Goal: Complete application form

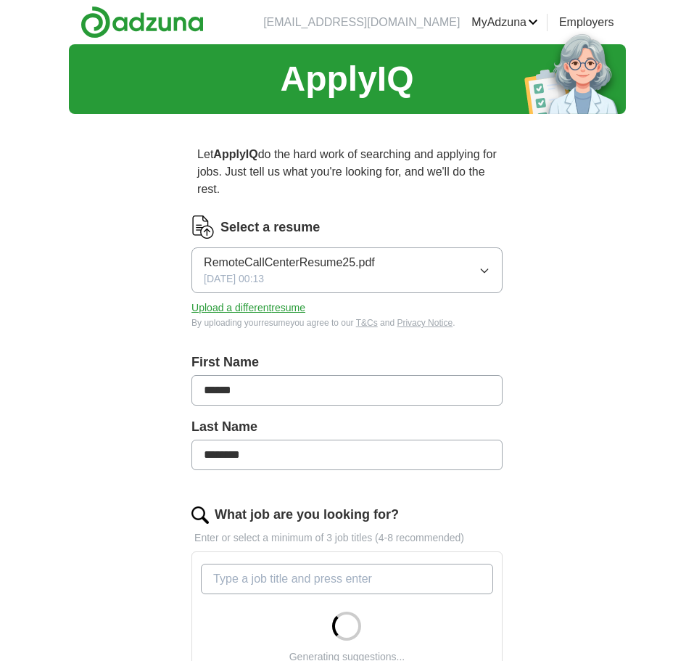
scroll to position [406, 0]
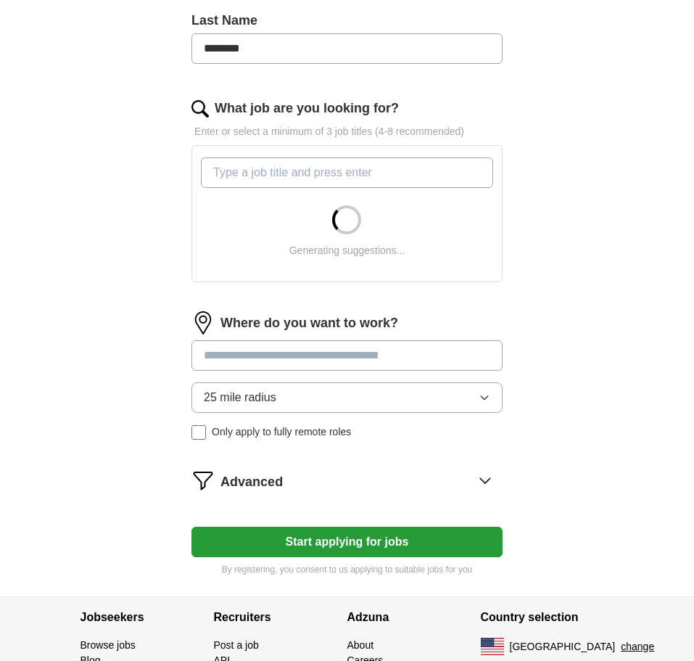
click at [311, 178] on input "What job are you looking for?" at bounding box center [347, 172] width 292 height 30
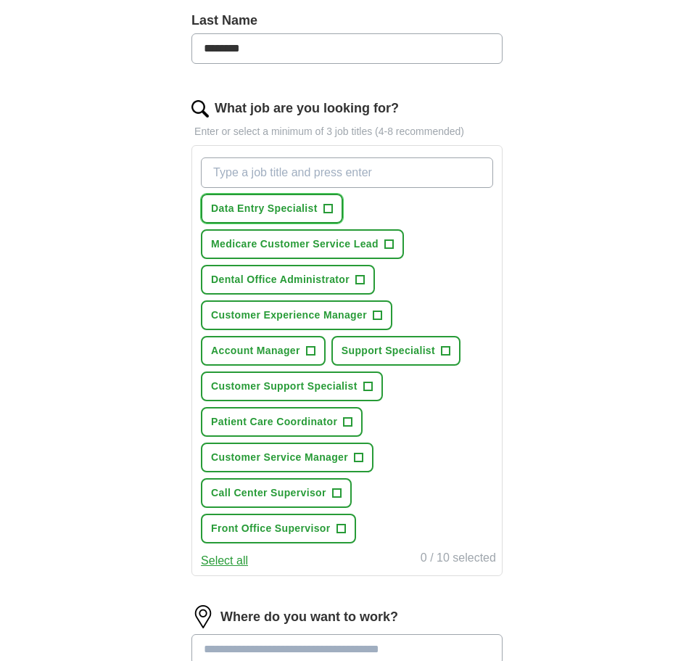
click at [324, 213] on span "+" at bounding box center [327, 208] width 9 height 9
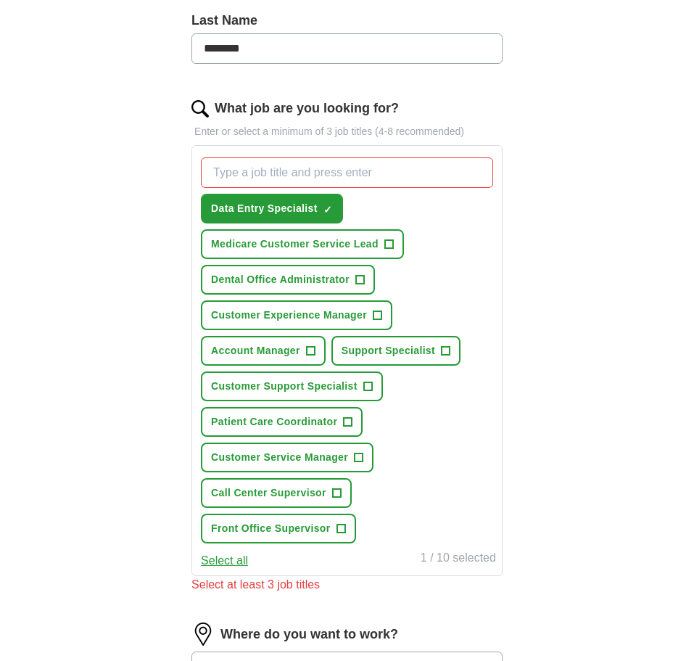
click at [358, 240] on span "Medicare Customer Service Lead" at bounding box center [295, 243] width 168 height 15
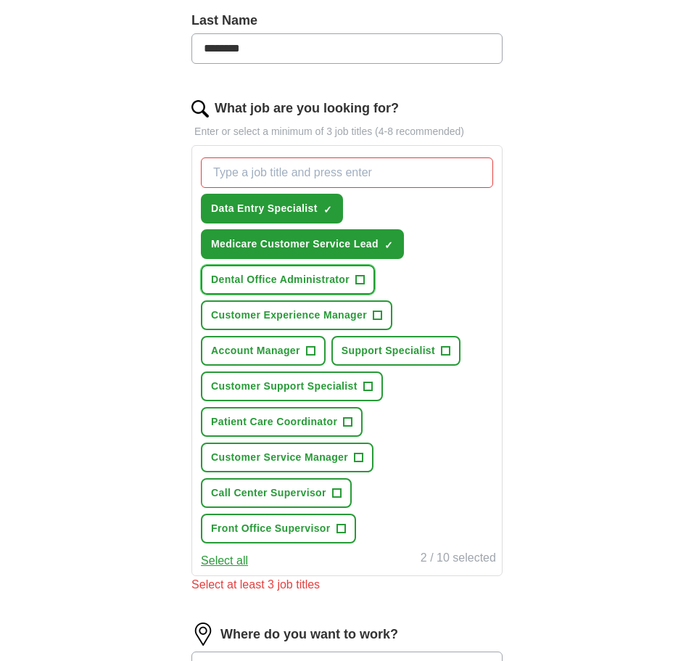
click at [355, 278] on button "Dental Office Administrator +" at bounding box center [288, 280] width 174 height 30
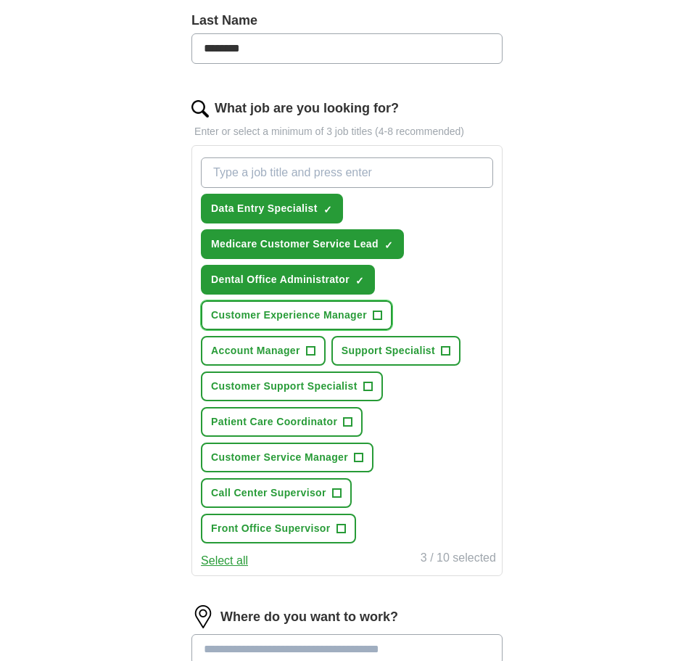
click at [363, 313] on span "Customer Experience Manager" at bounding box center [289, 315] width 156 height 15
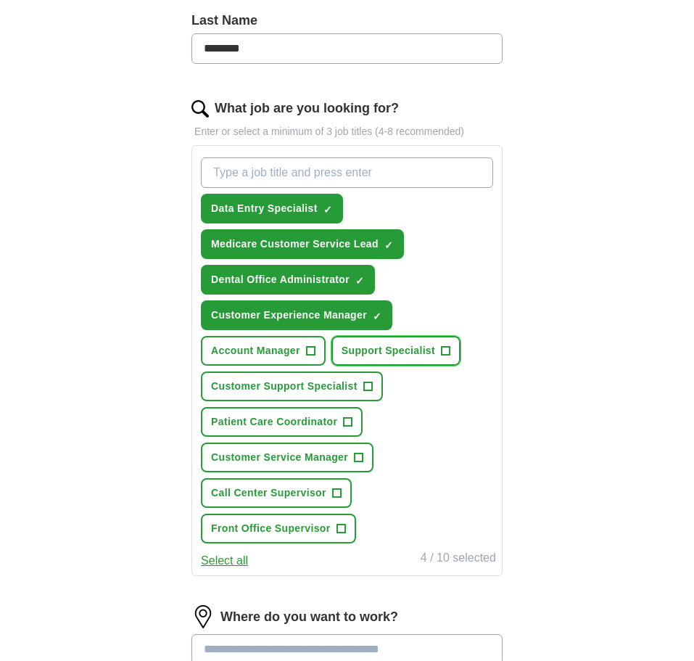
click at [377, 350] on span "Support Specialist" at bounding box center [389, 350] width 94 height 15
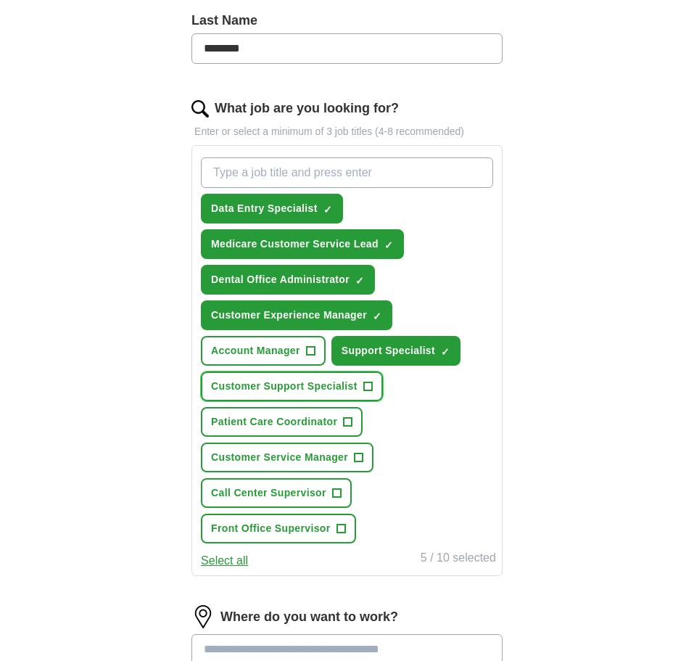
click at [360, 387] on button "Customer Support Specialist +" at bounding box center [292, 386] width 182 height 30
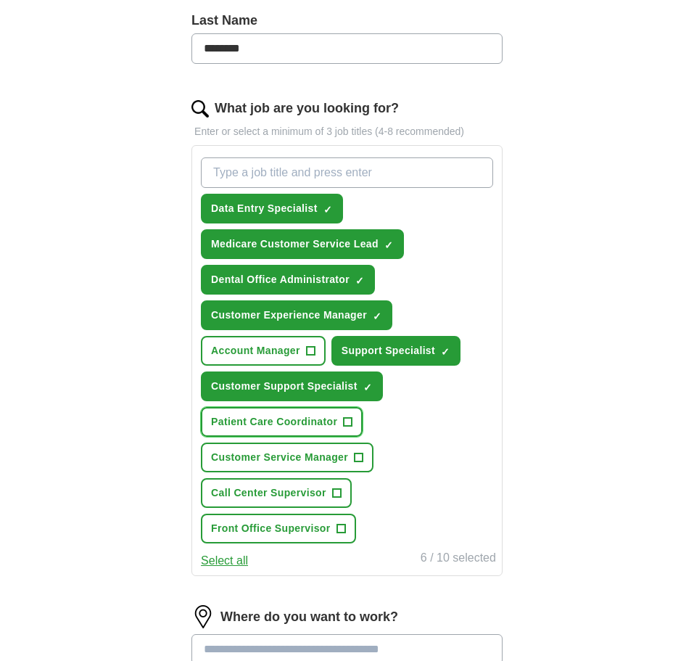
click at [348, 419] on span "+" at bounding box center [348, 422] width 9 height 12
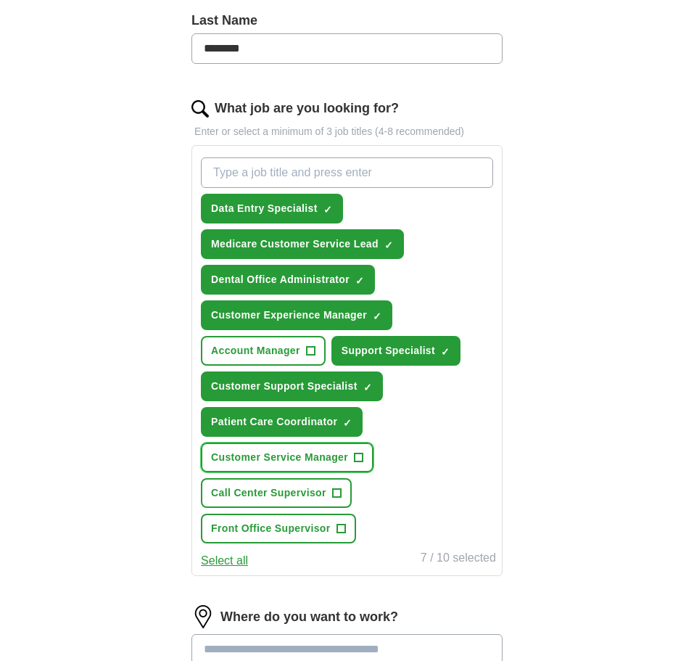
click at [344, 458] on span "Customer Service Manager" at bounding box center [279, 457] width 137 height 15
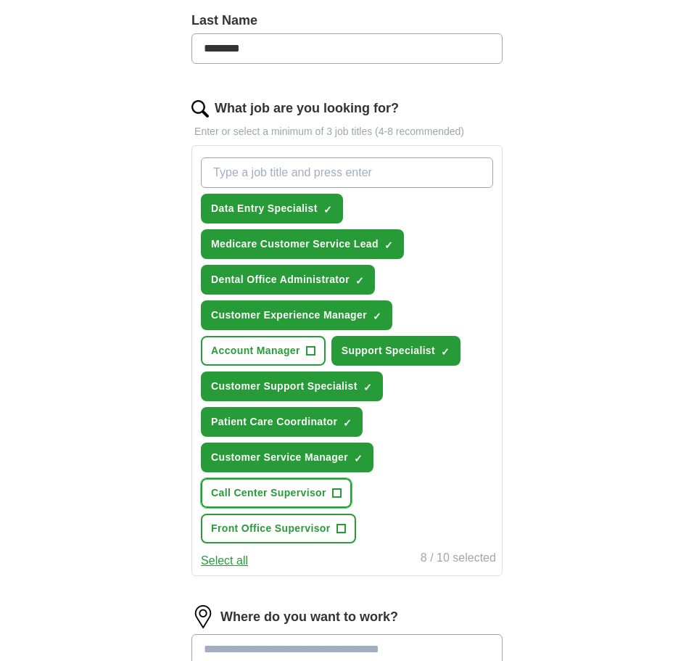
click at [326, 490] on span "Call Center Supervisor" at bounding box center [268, 492] width 115 height 15
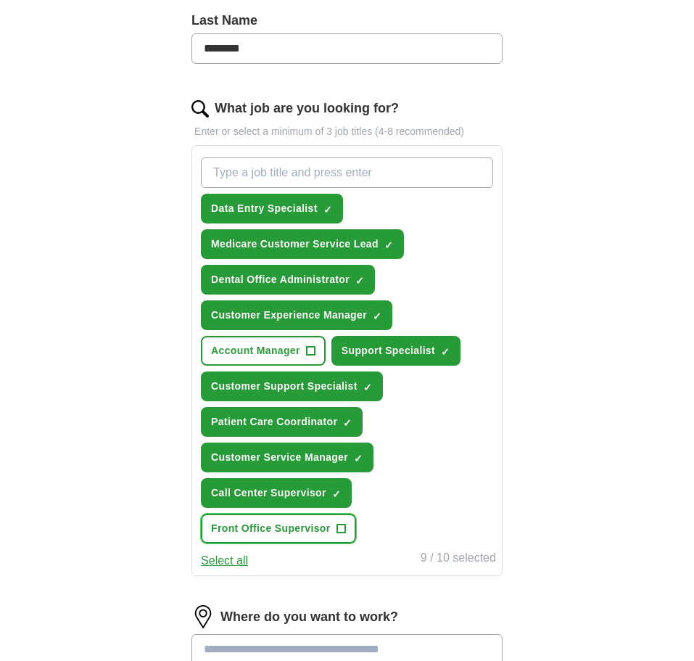
click at [327, 532] on span "Front Office Supervisor" at bounding box center [270, 528] width 119 height 15
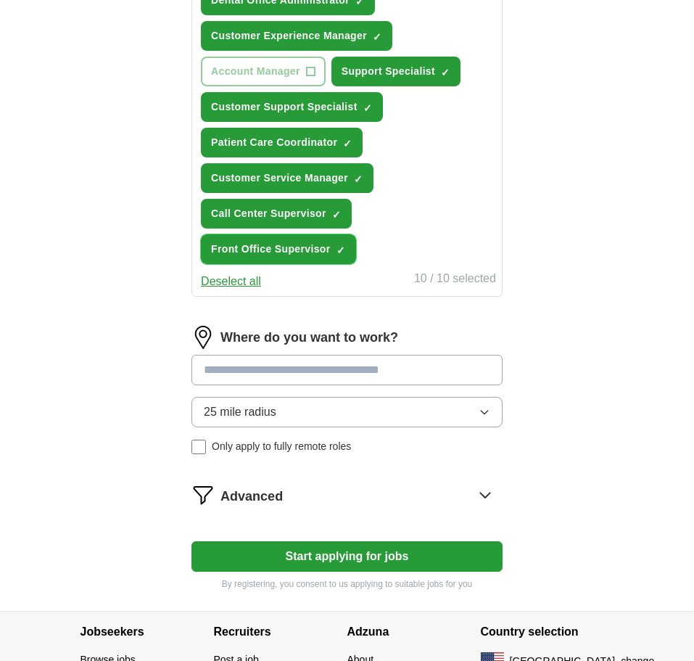
scroll to position [686, 0]
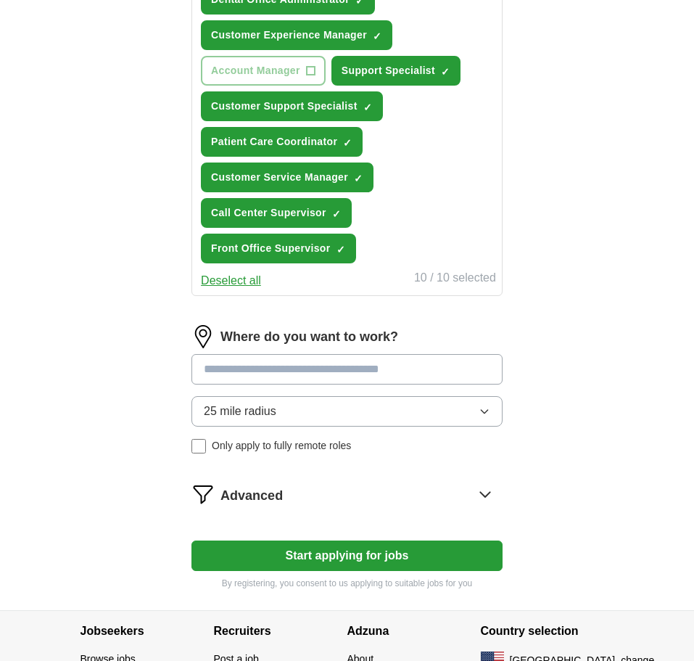
click at [296, 368] on input at bounding box center [346, 369] width 311 height 30
click at [195, 448] on div "25 mile radius Only apply to fully remote roles" at bounding box center [346, 424] width 311 height 57
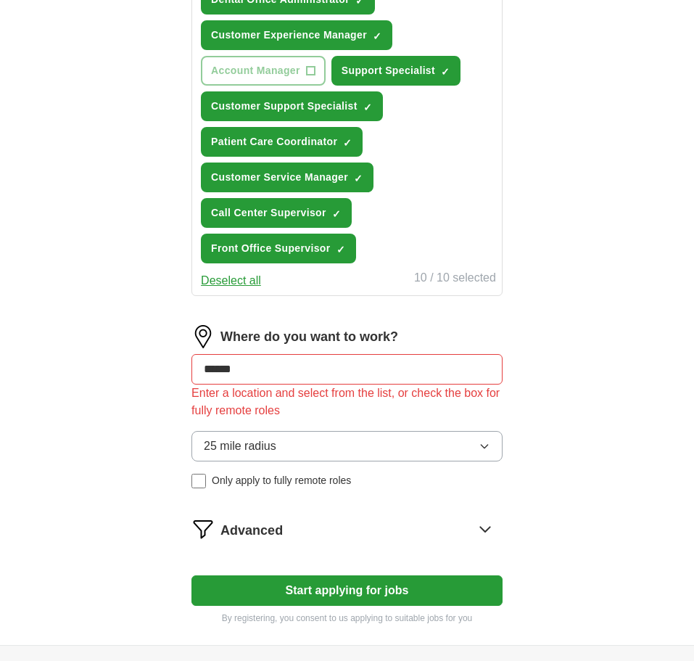
click at [274, 324] on form "Select a resume RemoteCallCenterResume25.pdf [DATE] 00:13 Upload a different re…" at bounding box center [346, 76] width 311 height 1095
click at [275, 363] on input "******" at bounding box center [346, 369] width 311 height 30
type input "*"
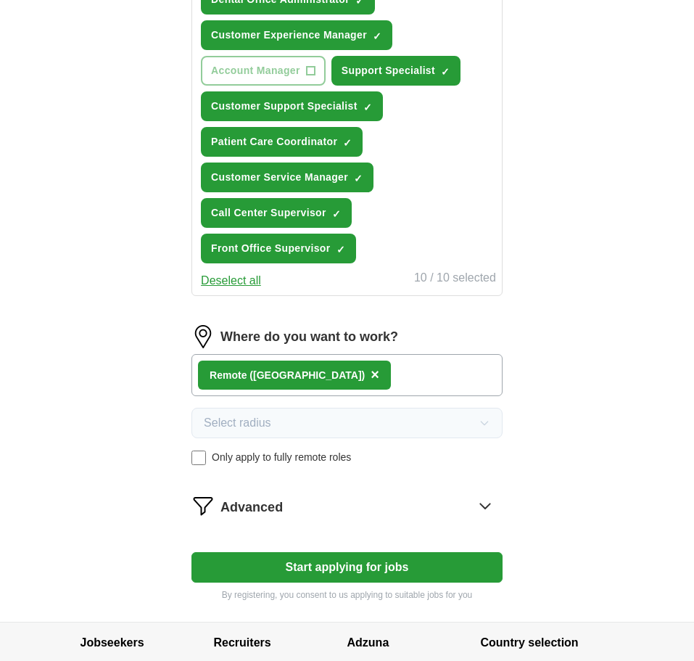
scroll to position [794, 0]
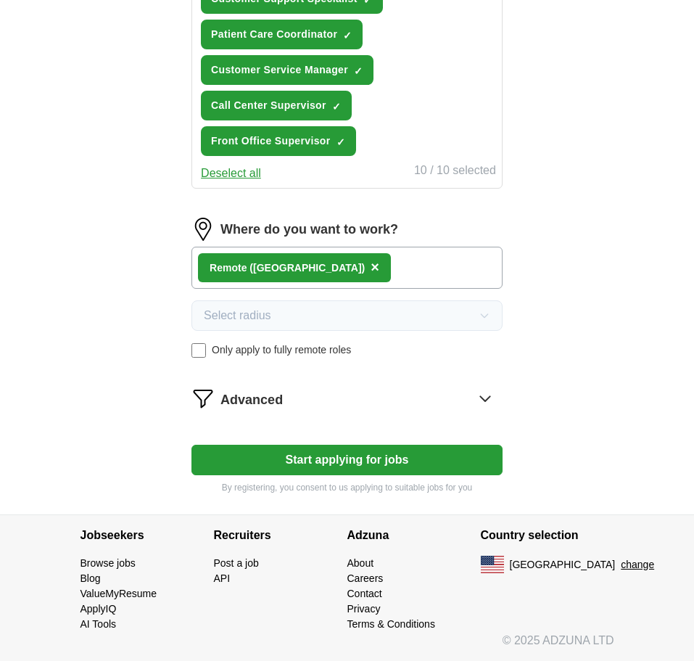
click at [379, 463] on button "Start applying for jobs" at bounding box center [346, 460] width 311 height 30
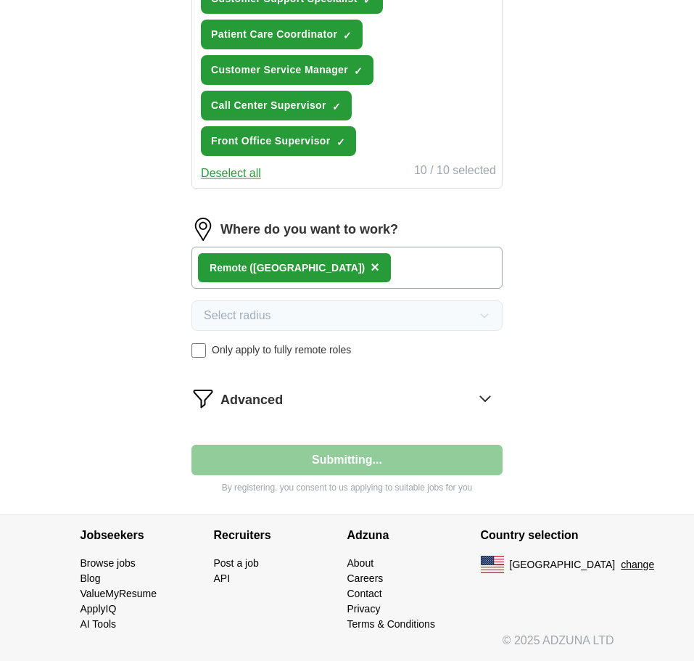
select select "**"
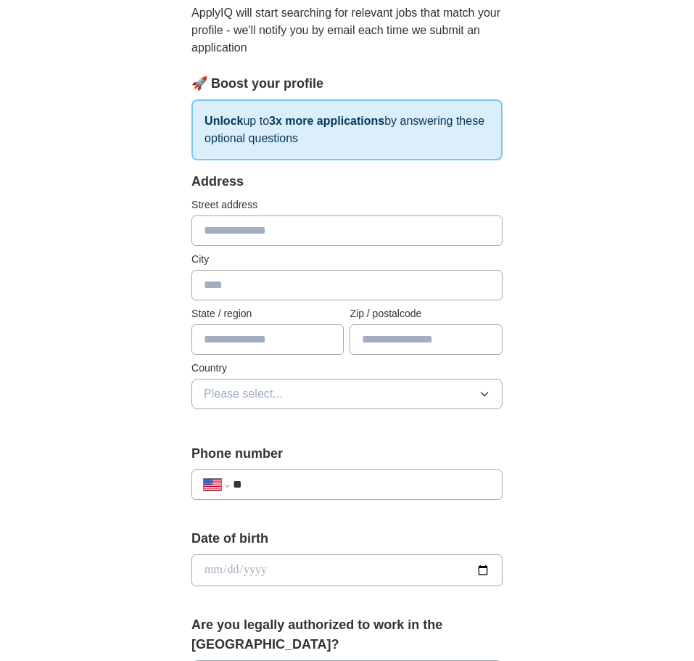
scroll to position [199, 0]
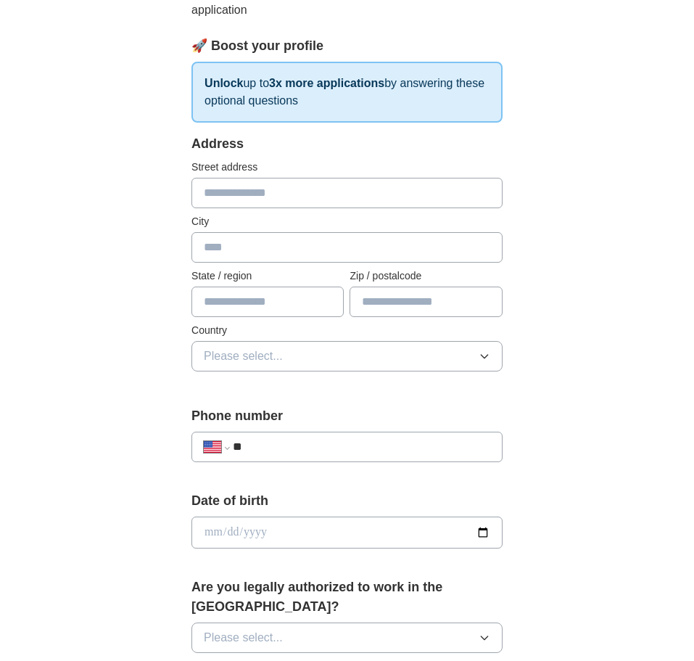
click at [313, 196] on input "text" at bounding box center [346, 193] width 311 height 30
type input "**********"
type input "********"
type input "**"
type input "*****"
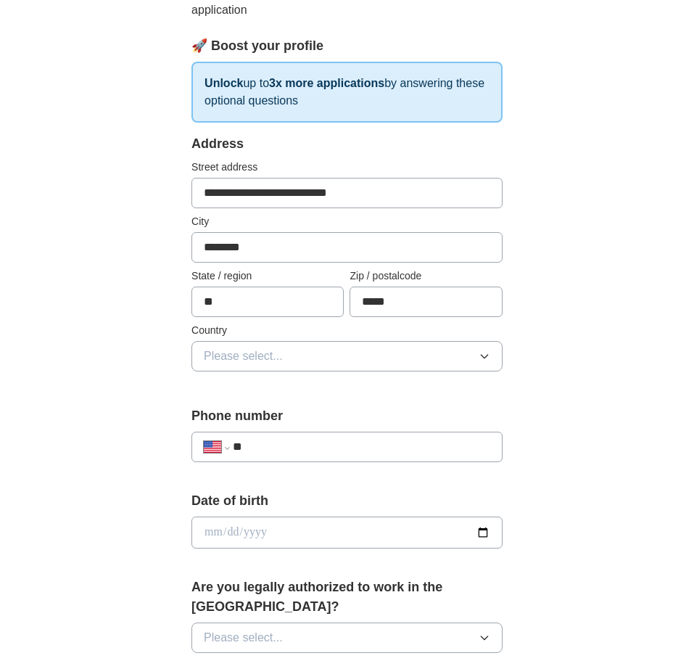
click at [405, 371] on button "Please select..." at bounding box center [346, 356] width 311 height 30
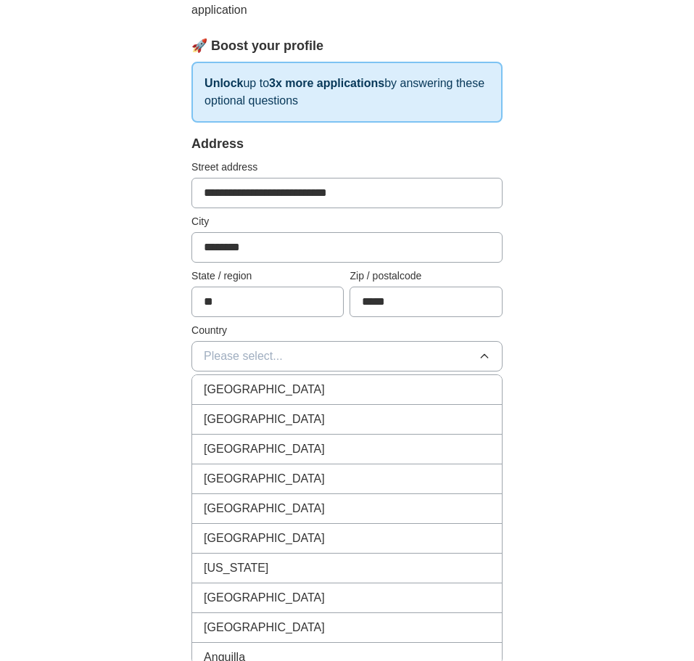
click at [400, 411] on div "[GEOGRAPHIC_DATA]" at bounding box center [347, 419] width 286 height 17
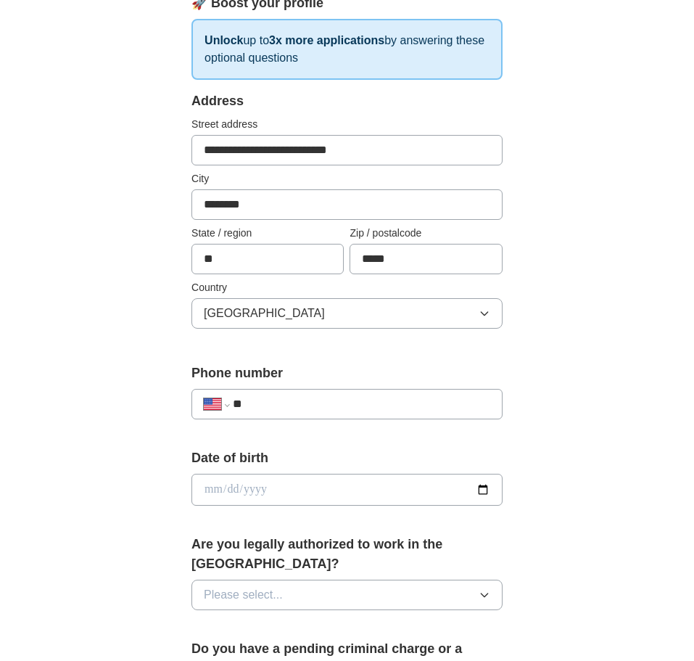
scroll to position [244, 0]
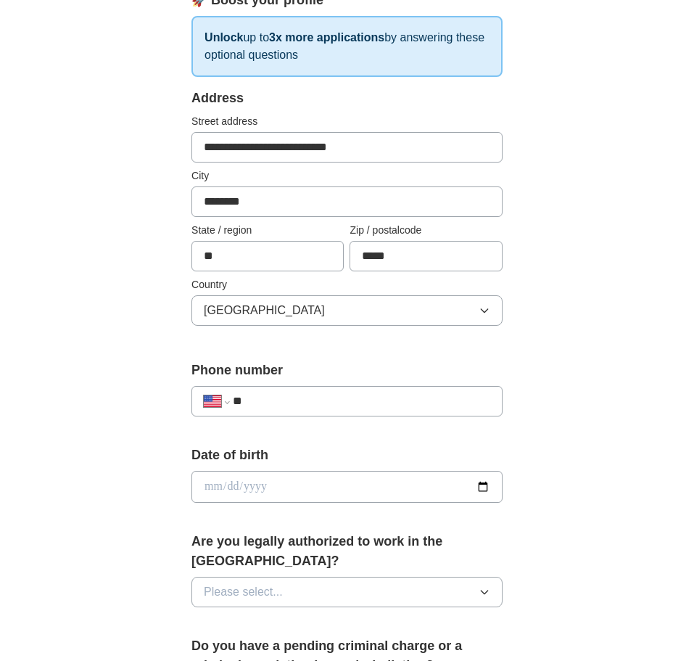
click at [360, 398] on input "**" at bounding box center [361, 400] width 257 height 17
type input "**********"
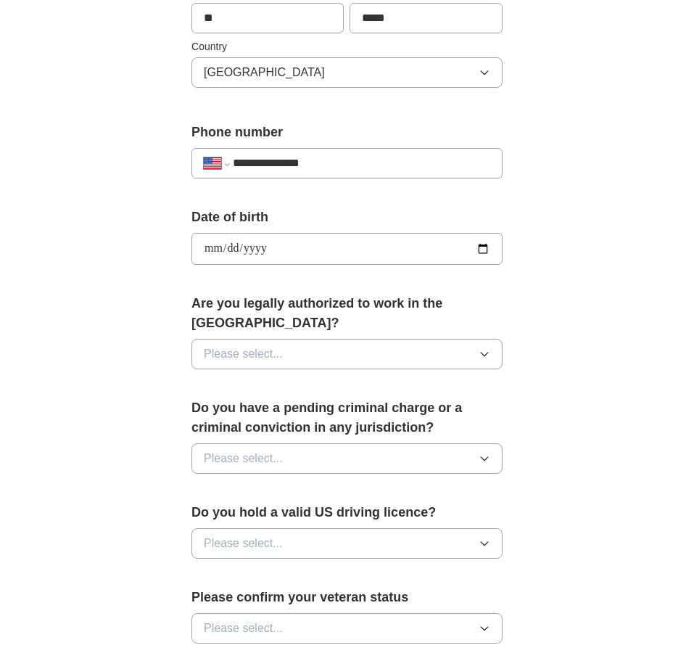
scroll to position [557, 0]
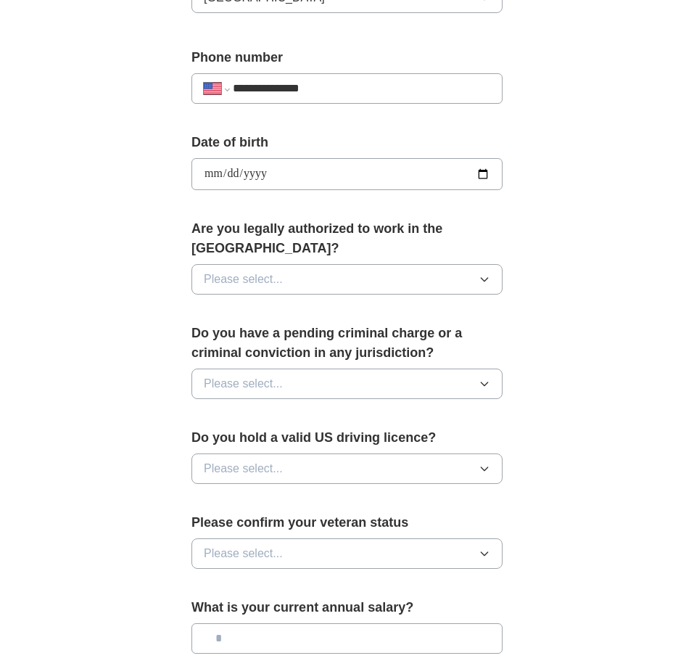
click at [390, 264] on button "Please select..." at bounding box center [346, 279] width 311 height 30
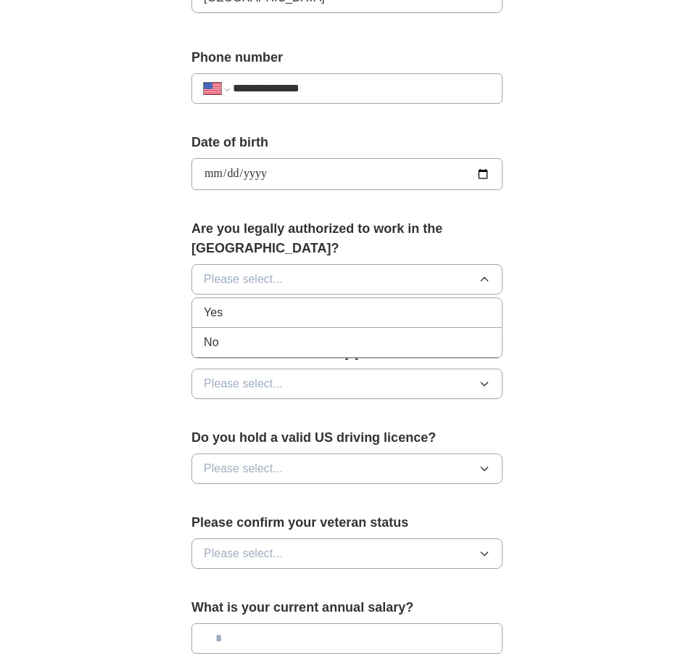
click at [384, 304] on div "Yes" at bounding box center [347, 312] width 286 height 17
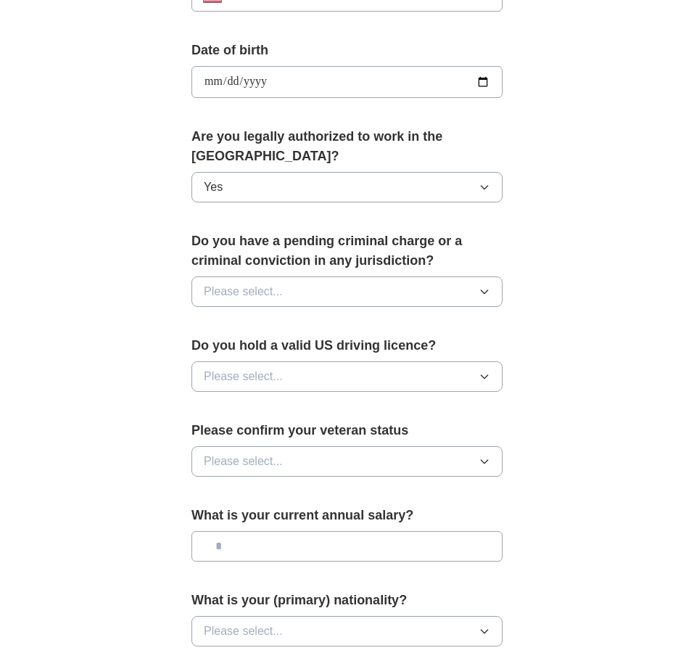
scroll to position [652, 0]
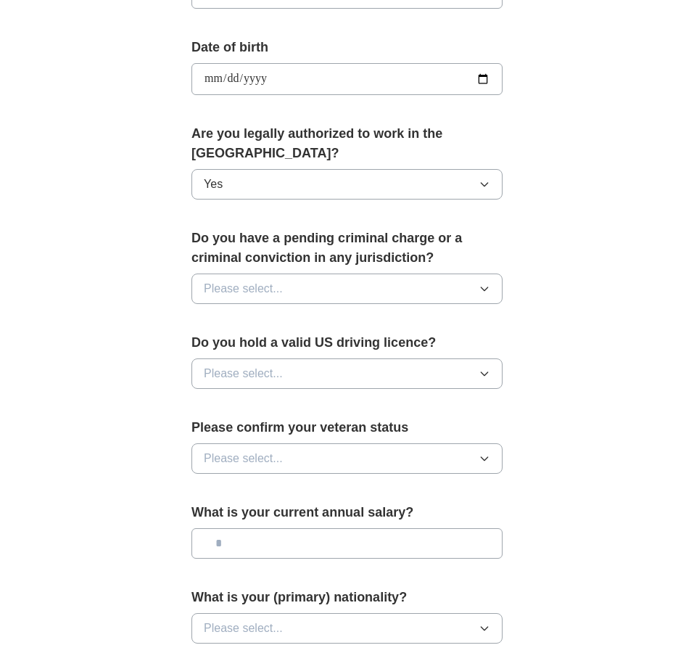
click at [366, 273] on button "Please select..." at bounding box center [346, 288] width 311 height 30
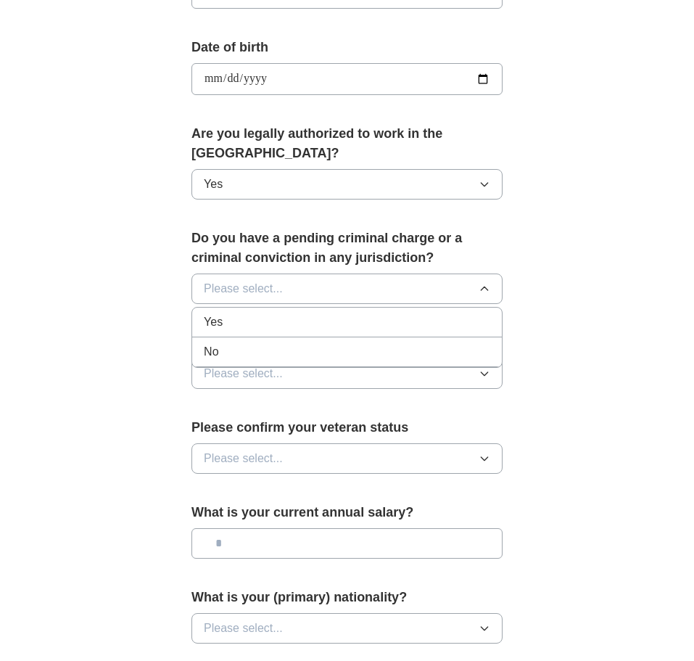
click at [347, 317] on li "Yes" at bounding box center [347, 323] width 310 height 30
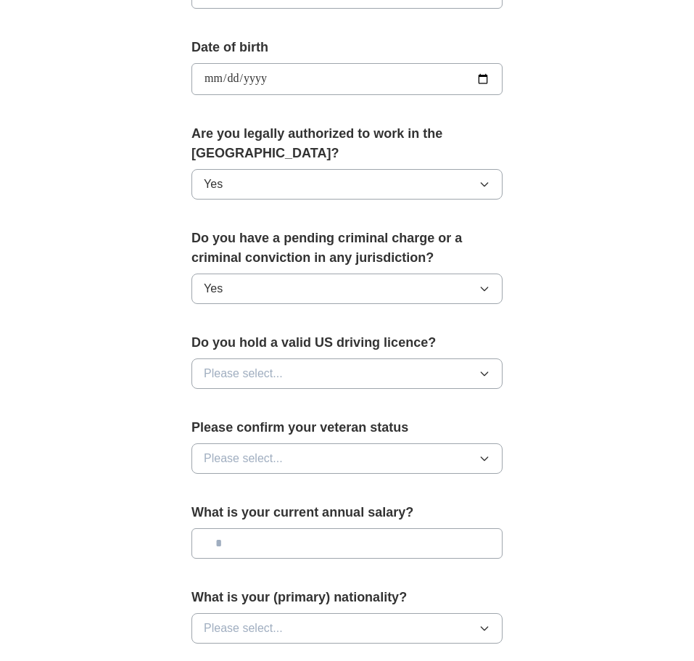
click at [339, 358] on button "Please select..." at bounding box center [346, 373] width 311 height 30
click at [335, 398] on div "Yes" at bounding box center [347, 406] width 286 height 17
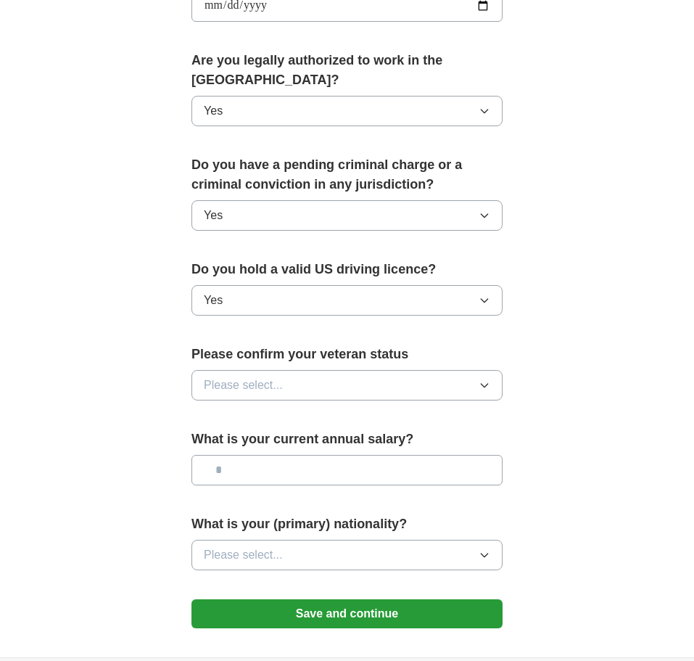
scroll to position [731, 0]
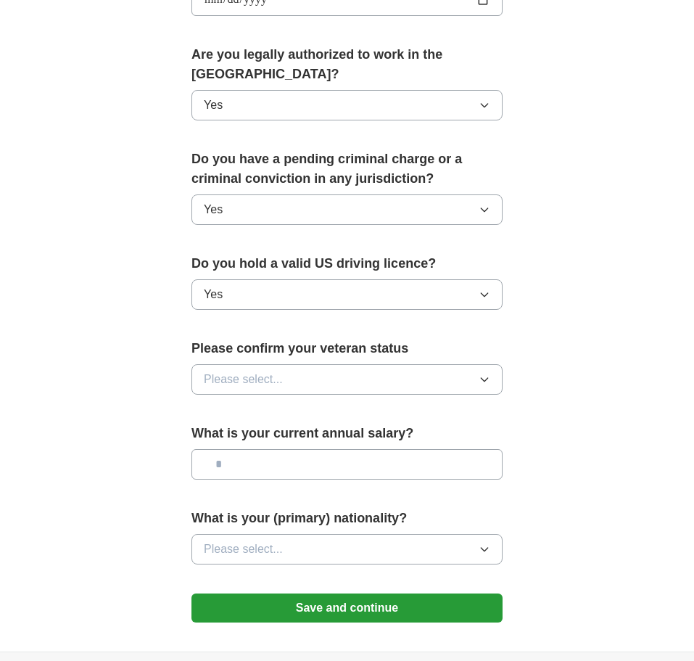
click at [326, 371] on button "Please select..." at bounding box center [346, 379] width 311 height 30
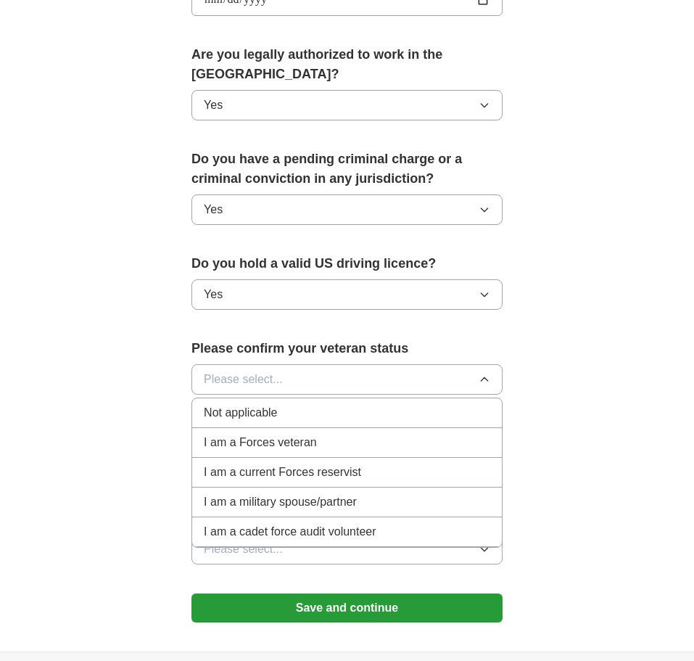
click at [323, 404] on div "Not applicable" at bounding box center [347, 412] width 286 height 17
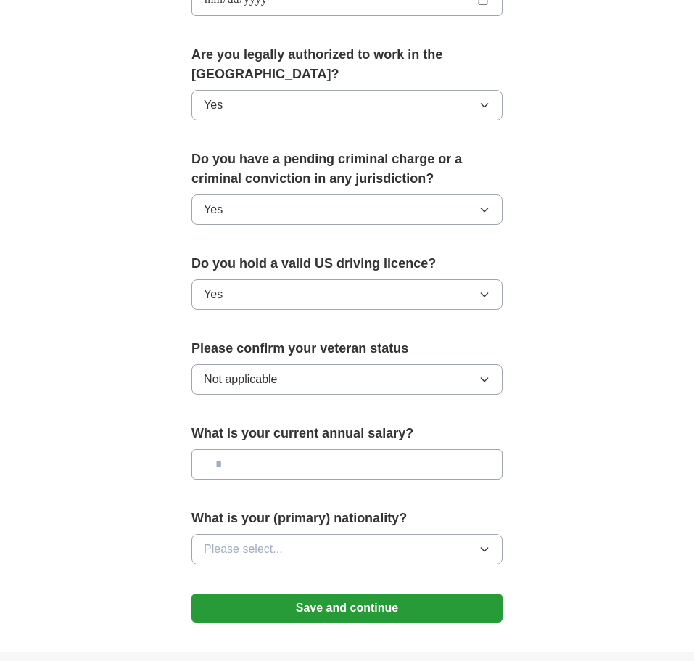
click at [325, 449] on input "text" at bounding box center [346, 464] width 311 height 30
type input "**"
click at [262, 450] on input "text" at bounding box center [346, 464] width 311 height 30
type input "*******"
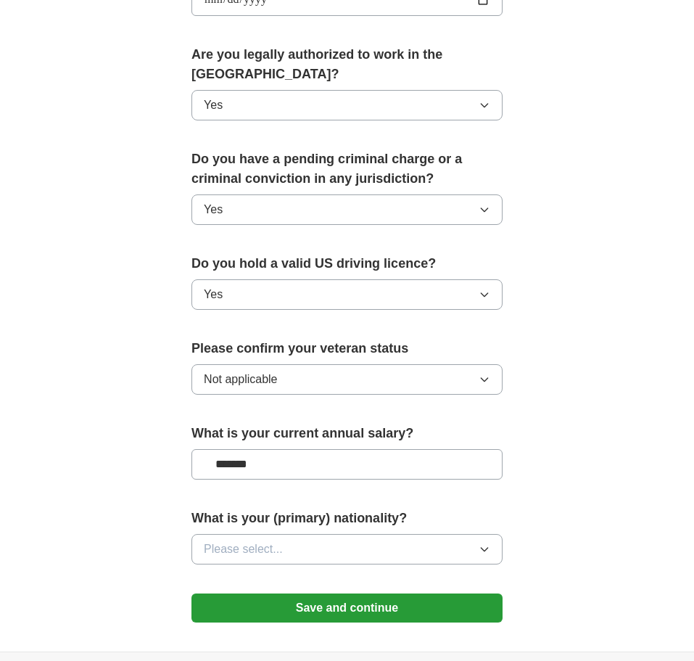
scroll to position [849, 0]
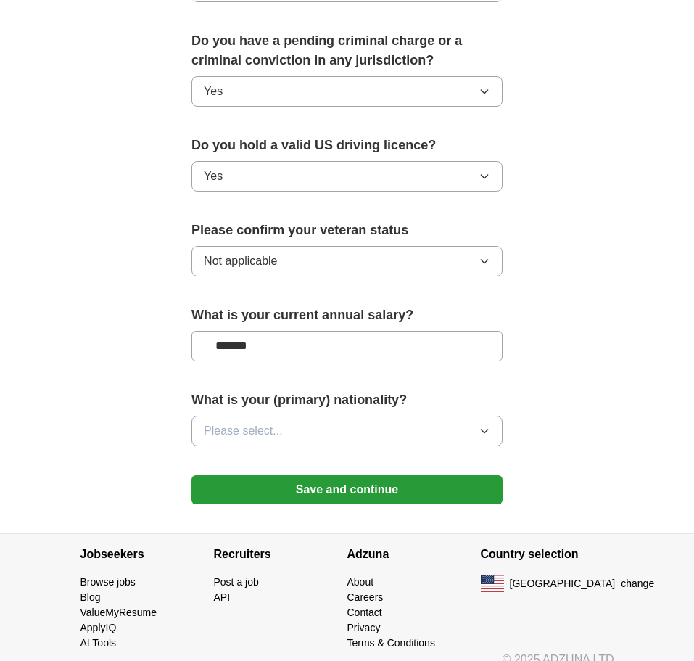
click at [463, 423] on button "Please select..." at bounding box center [346, 431] width 311 height 30
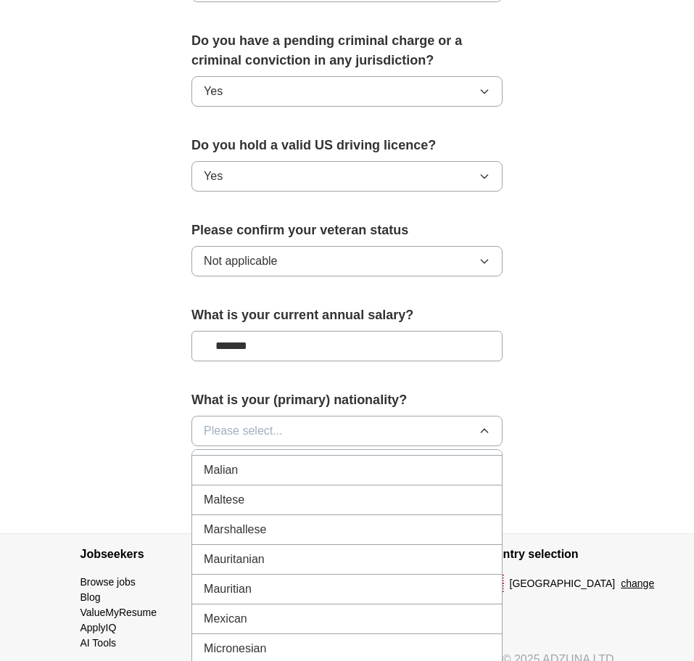
scroll to position [3234, 0]
click at [366, 611] on div "Mexican" at bounding box center [347, 619] width 286 height 17
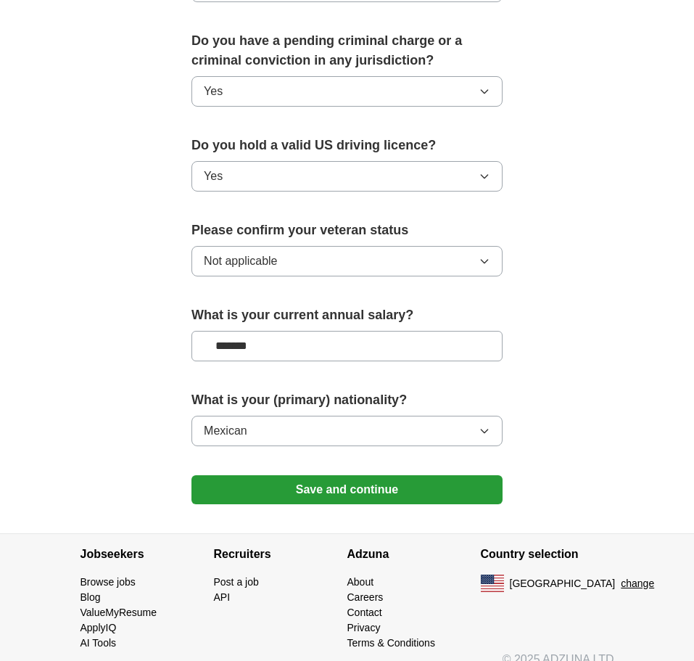
click at [309, 479] on button "Save and continue" at bounding box center [346, 489] width 311 height 29
